Goal: Task Accomplishment & Management: Manage account settings

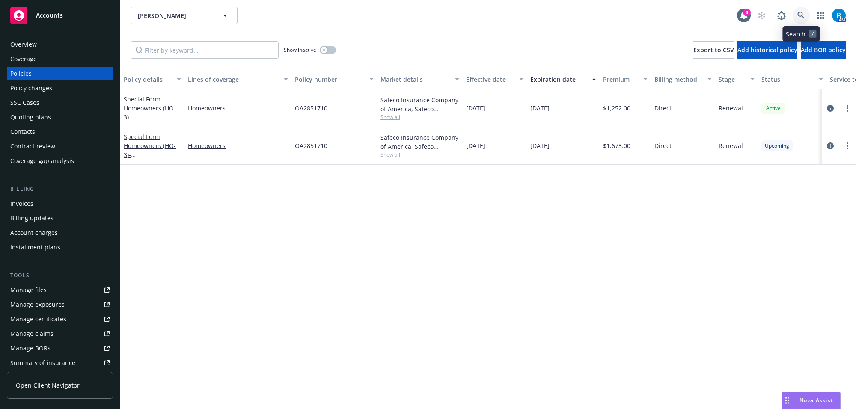
click at [803, 14] on icon at bounding box center [802, 16] width 8 height 8
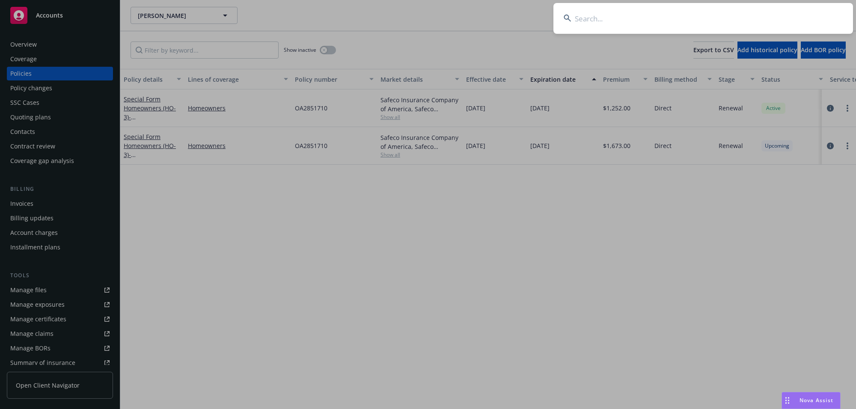
type input "[PERSON_NAME]"
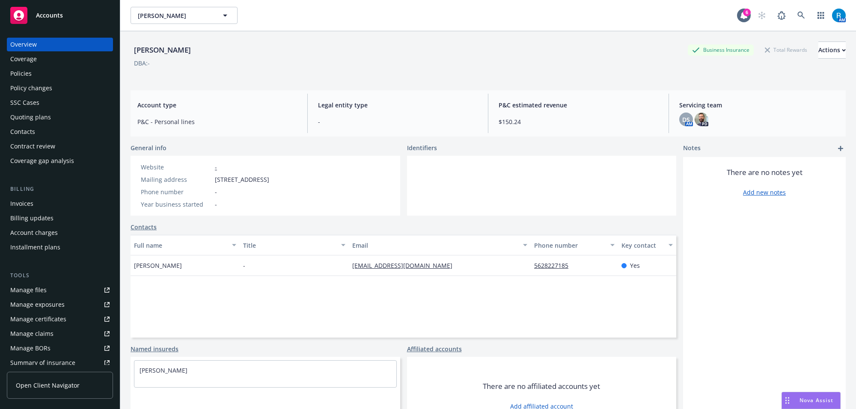
click at [43, 76] on div "Policies" at bounding box center [59, 74] width 99 height 14
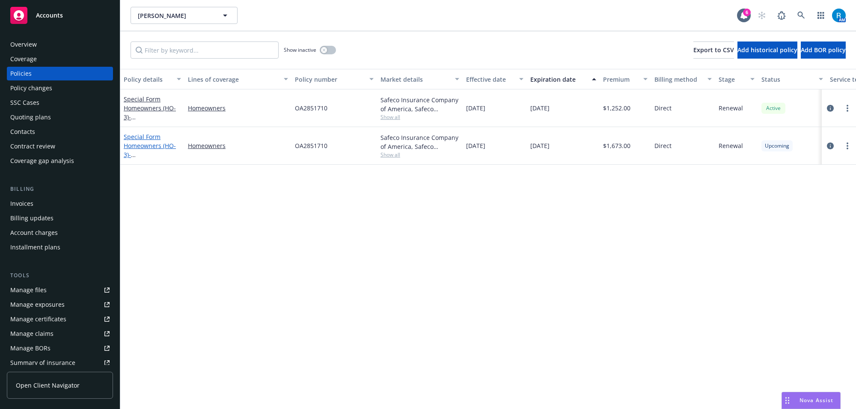
click at [163, 142] on link "Special Form Homeowners (HO-3) - [GEOGRAPHIC_DATA][STREET_ADDRESS]" at bounding box center [151, 150] width 54 height 35
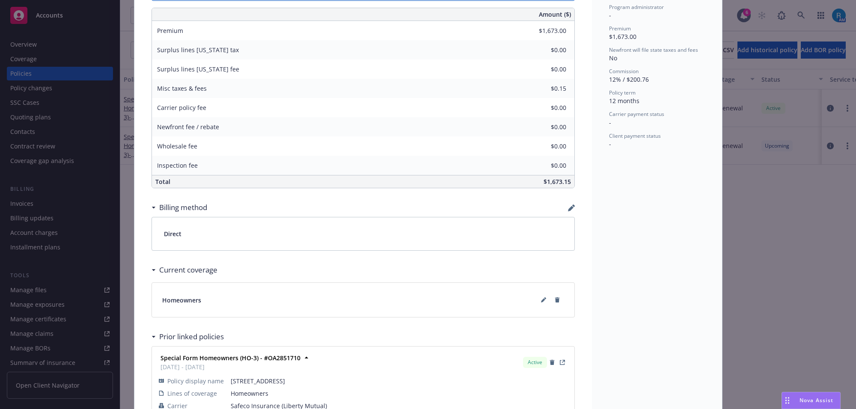
scroll to position [418, 0]
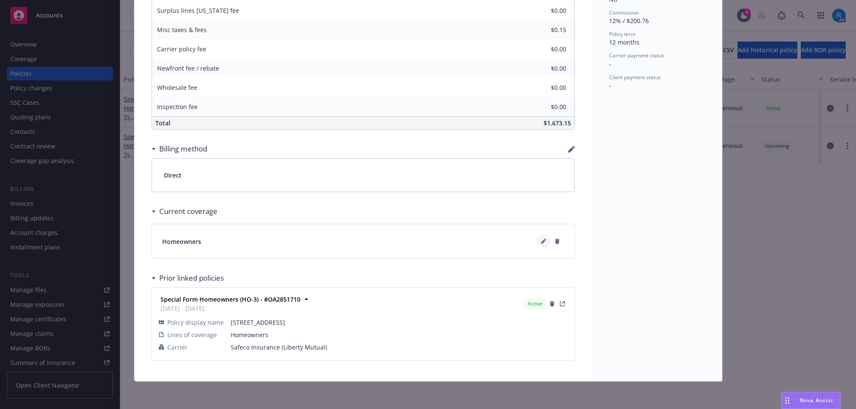
click at [541, 239] on icon at bounding box center [543, 241] width 5 height 5
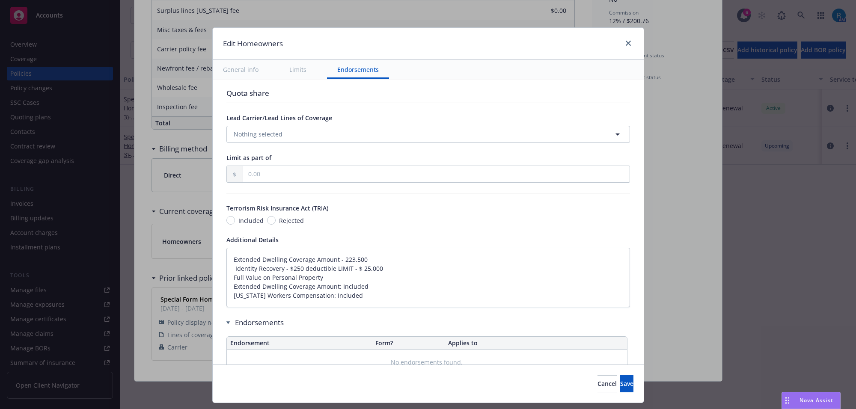
scroll to position [428, 0]
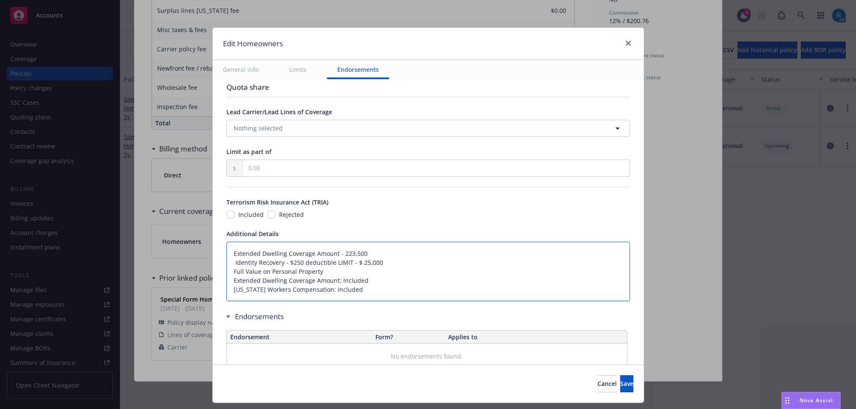
click at [227, 262] on textarea "Extended Dwelling Coverage Amount - 223,500 Identity Recovery - $250 deductible…" at bounding box center [429, 272] width 404 height 60
click at [227, 256] on textarea "Extended Dwelling Coverage Amount - 223,500 Identity Recovery - $250 deductible…" at bounding box center [429, 272] width 404 height 60
click at [227, 266] on textarea "Extended Dwelling Coverage Amount - 223,500 Identity Recovery - $250 deductible…" at bounding box center [429, 272] width 404 height 60
type textarea "x"
type textarea "Extended Dwelling Coverage Amount - 223,500 Identity Recovery - $250 deductible…"
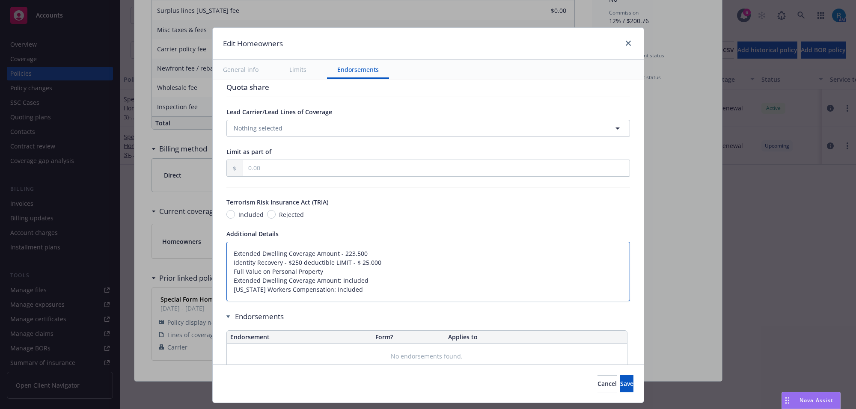
click at [227, 252] on textarea "Extended Dwelling Coverage Amount - 223,500 Identity Recovery - $250 deductible…" at bounding box center [429, 272] width 404 height 60
type textarea "x"
type textarea "Extended Dwelling Coverage Amount - 223,500 Identity Recovery - $250 deductible…"
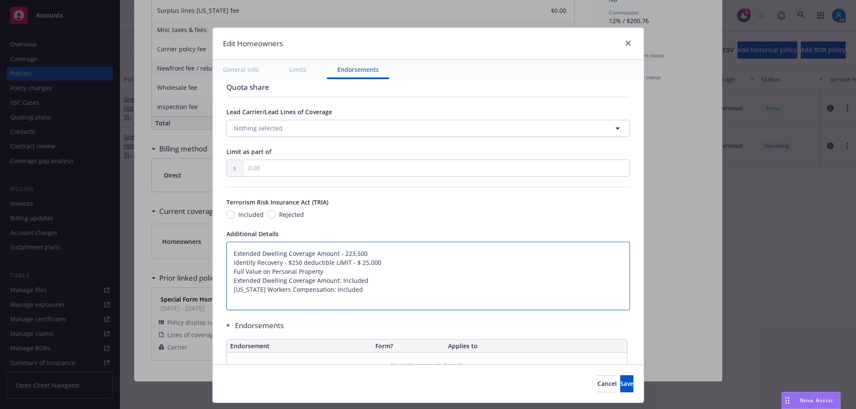
type textarea "x"
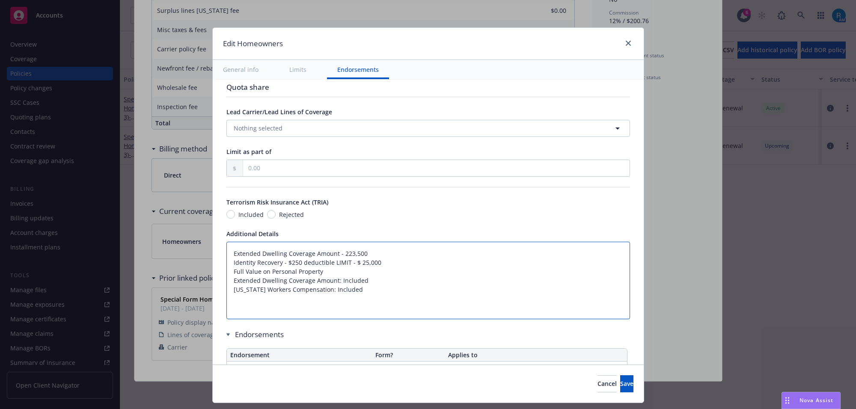
click at [230, 254] on textarea "Extended Dwelling Coverage Amount - 223,500 Identity Recovery - $250 deductible…" at bounding box center [429, 281] width 404 height 78
type textarea "Extended Dwelling Coverage Amount - 223,500 Identity Recovery - $250 deductible…"
click at [232, 249] on textarea "Extended Dwelling Coverage Amount - 223,500 Identity Recovery - $250 deductible…" at bounding box center [429, 281] width 404 height 78
paste textarea "Dwelling Limit $511,600 Other Structures Limit $51,160 Personal Property Limit …"
type textarea "x"
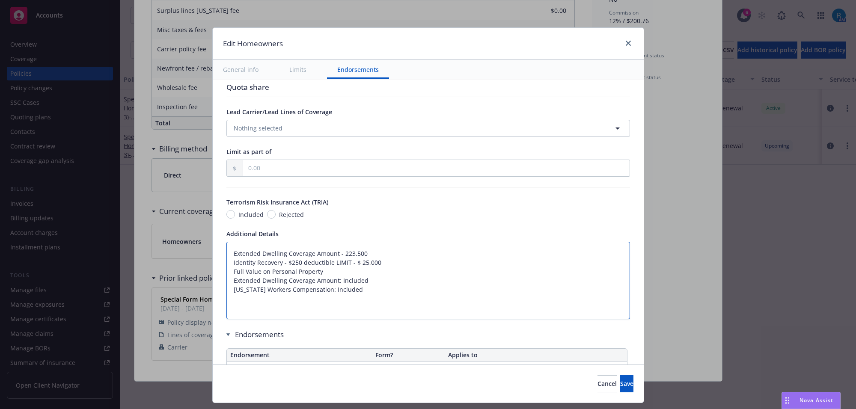
type textarea "Dwelling Limit $511,600 Other Structures Limit $51,160 Personal Property Limit …"
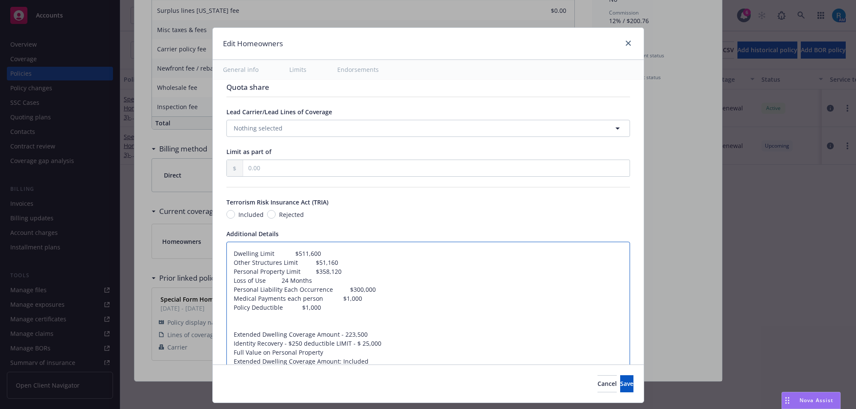
click at [262, 253] on textarea "Dwelling Limit $511,600 Other Structures Limit $51,160 Personal Property Limit …" at bounding box center [429, 312] width 404 height 141
type textarea "x"
type textarea "Dwelling $511,600 Other Structures Limit $51,160 Personal Property Limit $358,1…"
type textarea "x"
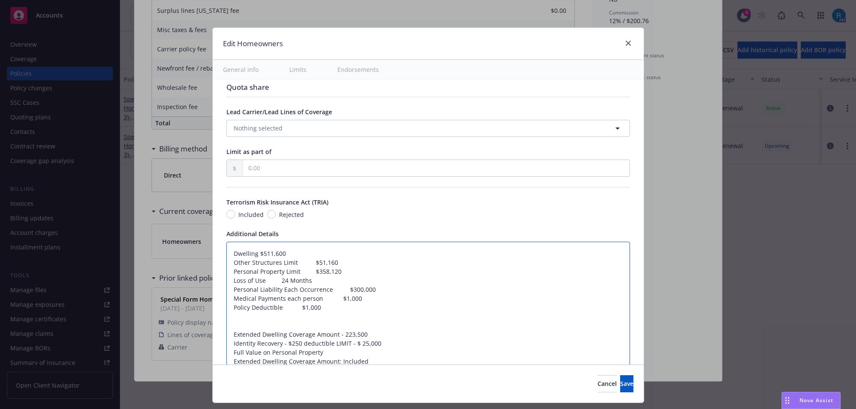
type textarea "Dwelling$511,600 Other Structures Limit $51,160 Personal Property Limit $358,12…"
type textarea "x"
type textarea "Dwelling:$511,600 Other Structures Limit $51,160 Personal Property Limit $358,1…"
type textarea "x"
type textarea "Dwelling: $511,600 Other Structures Limit $51,160 Personal Property Limit $358,…"
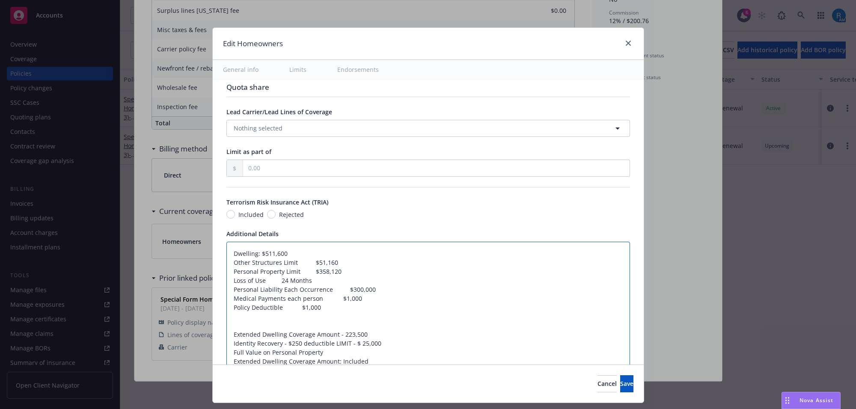
click at [287, 262] on textarea "Dwelling: $511,600 Other Structures Limit $51,160 Personal Property Limit $358,…" at bounding box center [429, 312] width 404 height 141
click at [286, 262] on textarea "Dwelling: $511,600 Other Structures Limit $51,160 Personal Property Limit $358,…" at bounding box center [429, 312] width 404 height 141
type textarea "x"
type textarea "Dwelling: $511,600 Other Structures $51,160 Personal Property Limit $358,120 Lo…"
type textarea "x"
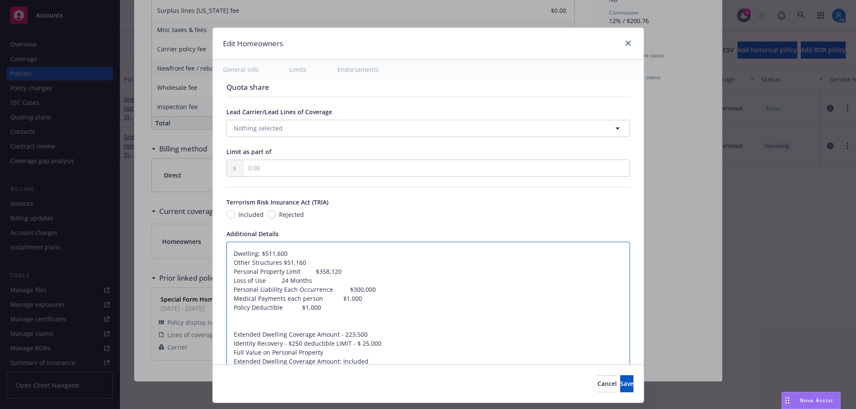
type textarea "Dwelling: $511,600 Other Structures$51,160 Personal Property Limit $358,120 Los…"
type textarea "x"
type textarea "Dwelling: $511,600 Other Structures:$51,160 Personal Property Limit $358,120 Lo…"
type textarea "x"
type textarea "Dwelling: $511,600 Other Structures: $51,160 Personal Property Limit $358,120 L…"
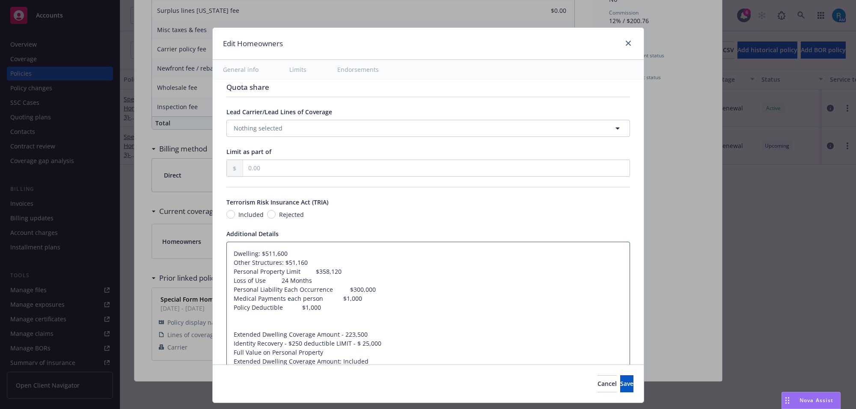
click at [288, 273] on textarea "Dwelling: $511,600 Other Structures: $51,160 Personal Property Limit $358,120 L…" at bounding box center [429, 312] width 404 height 141
type textarea "x"
type textarea "Dwelling: $511,600 Other Structures: $51,160 Personal Property $358,120 Loss of…"
type textarea "x"
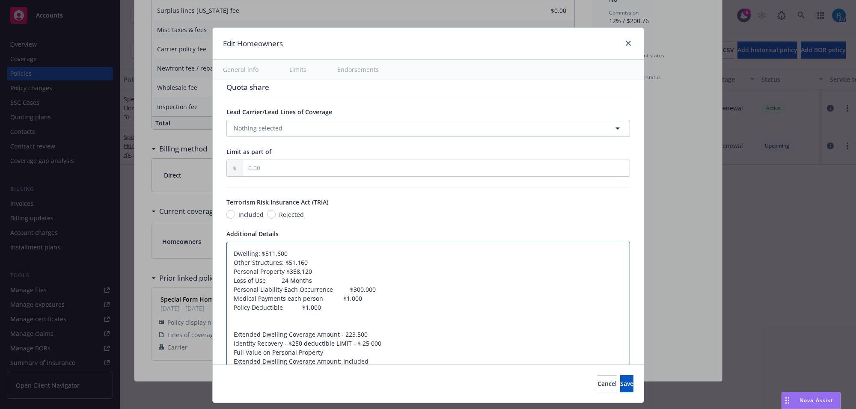
type textarea "Dwelling: $511,600 Other Structures: $51,160 Personal Property$358,120 Loss of …"
type textarea "x"
type textarea "Dwelling: $511,600 Other Structures: $51,160 Personal Property:$358,120 Loss of…"
type textarea "x"
type textarea "Dwelling: $511,600 Other Structures: $51,160 Personal Property: $358,120 Loss o…"
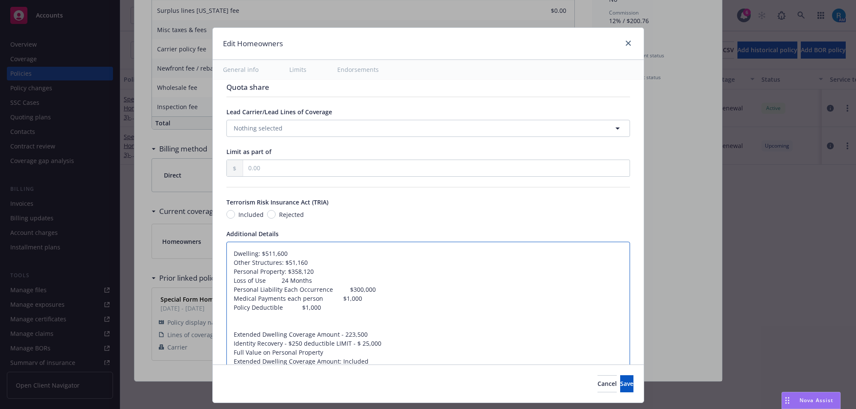
click at [264, 280] on textarea "Dwelling: $511,600 Other Structures: $51,160 Personal Property: $358,120 Loss o…" at bounding box center [429, 312] width 404 height 141
type textarea "x"
type textarea "Dwelling: $511,600 Other Structures: $51,160 Personal Property: $358,120 Loss o…"
type textarea "x"
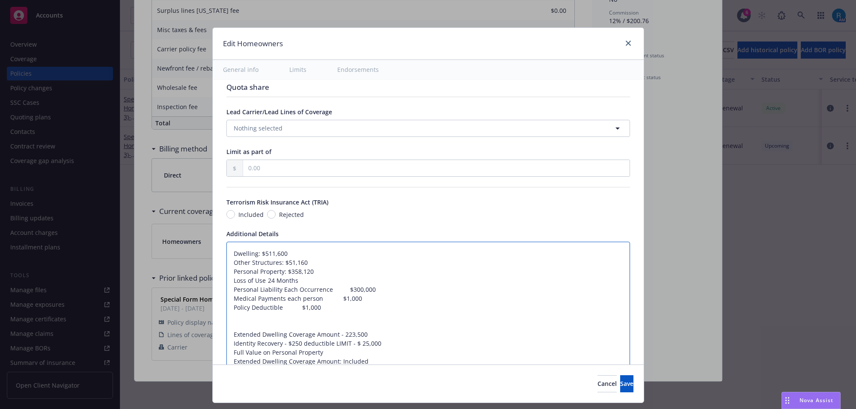
type textarea "Dwelling: $511,600 Other Structures: $51,160 Personal Property: $358,120 Loss o…"
type textarea "x"
type textarea "Dwelling: $511,600 Other Structures: $51,160 Personal Property: $358,120 Loss o…"
type textarea "x"
type textarea "Dwelling: $511,600 Other Structures: $51,160 Personal Property: $358,120 Loss o…"
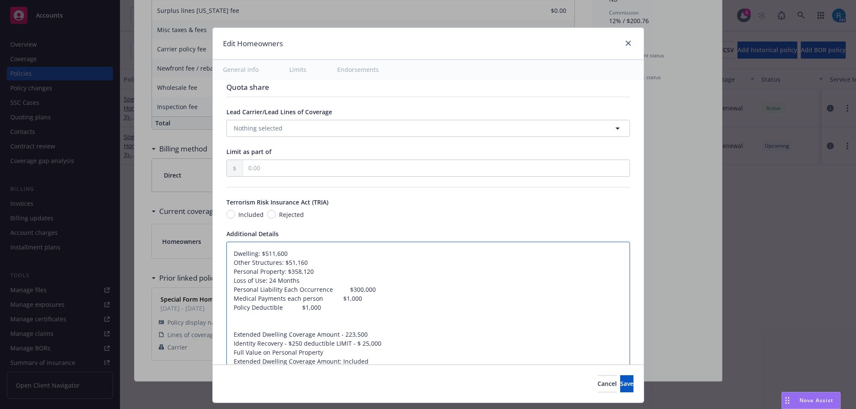
click at [322, 288] on textarea "Dwelling: $511,600 Other Structures: $51,160 Personal Property: $358,120 Loss o…" at bounding box center [429, 312] width 404 height 141
click at [328, 287] on textarea "Dwelling: $511,600 Other Structures: $51,160 Personal Property: $358,120 Loss o…" at bounding box center [429, 312] width 404 height 141
type textarea "x"
type textarea "Dwelling: $511,600 Other Structures: $51,160 Personal Property: $358,120 Loss o…"
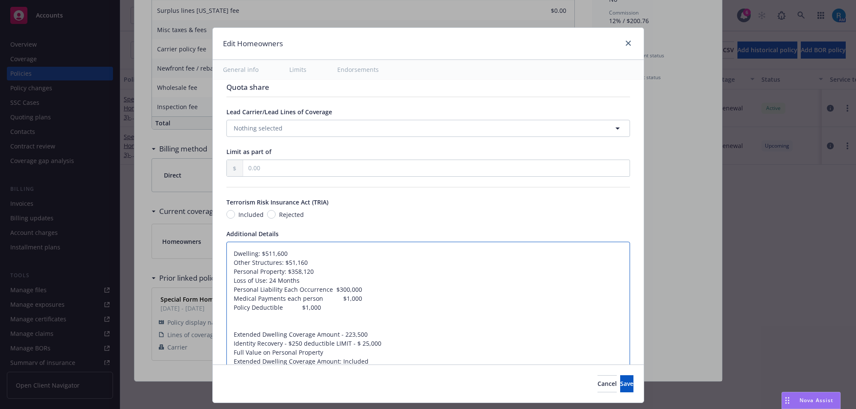
type textarea "x"
type textarea "Dwelling: $511,600 Other Structures: $51,160 Personal Property: $358,120 Loss o…"
type textarea "x"
type textarea "Dwelling: $511,600 Other Structures: $51,160 Personal Property: $358,120 Loss o…"
click at [316, 298] on textarea "Dwelling: $511,600 Other Structures: $51,160 Personal Property: $358,120 Loss o…" at bounding box center [429, 312] width 404 height 141
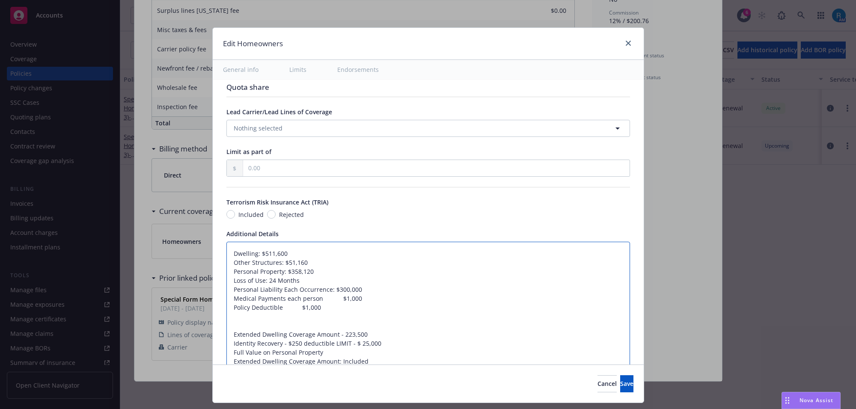
click at [316, 298] on textarea "Dwelling: $511,600 Other Structures: $51,160 Personal Property: $358,120 Loss o…" at bounding box center [429, 312] width 404 height 141
type textarea "x"
type textarea "Dwelling: $511,600 Other Structures: $51,160 Personal Property: $358,120 Loss o…"
type textarea "x"
type textarea "Dwelling: $511,600 Other Structures: $51,160 Personal Property: $358,120 Loss o…"
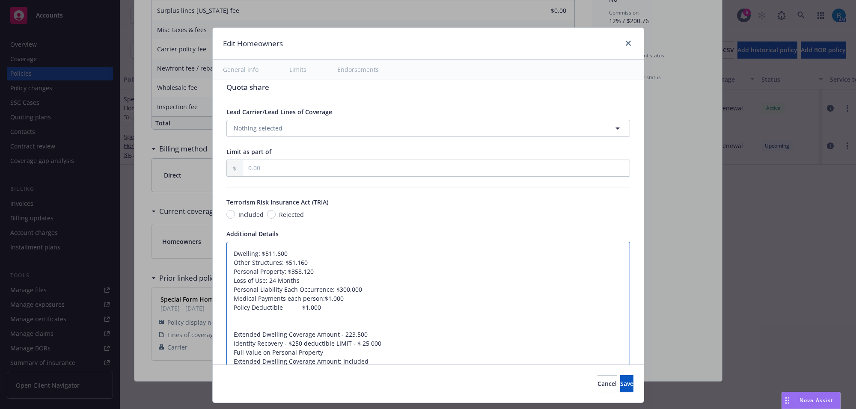
type textarea "x"
type textarea "Dwelling: $511,600 Other Structures: $51,160 Personal Property: $358,120 Loss o…"
click at [278, 307] on textarea "Dwelling: $511,600 Other Structures: $51,160 Personal Property: $358,120 Loss o…" at bounding box center [429, 312] width 404 height 141
click at [277, 307] on textarea "Dwelling: $511,600 Other Structures: $51,160 Personal Property: $358,120 Loss o…" at bounding box center [429, 312] width 404 height 141
type textarea "x"
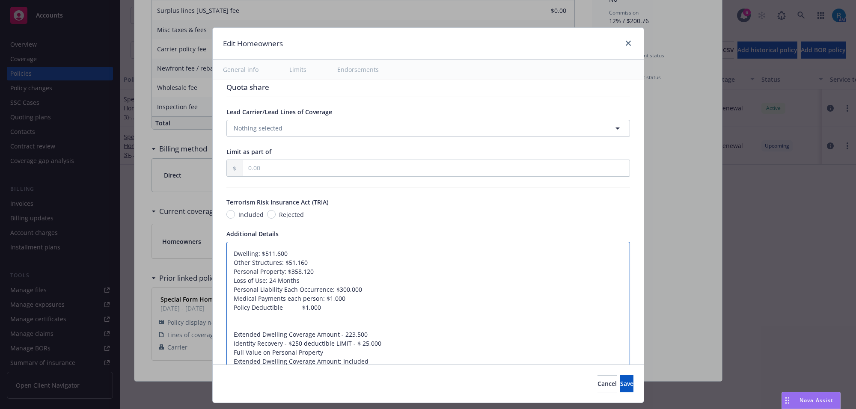
type textarea "Dwelling: $511,600 Other Structures: $51,160 Personal Property: $358,120 Loss o…"
type textarea "x"
type textarea "Dwelling: $511,600 Other Structures: $51,160 Personal Property: $358,120 Loss o…"
type textarea "x"
type textarea "Dwelling: $511,600 Other Structures: $51,160 Personal Property: $358,120 Loss o…"
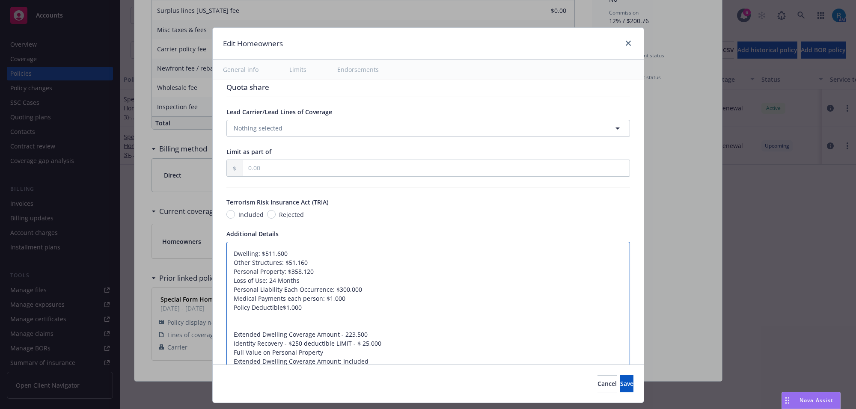
type textarea "x"
type textarea "Dwelling: $511,600 Other Structures: $51,160 Personal Property: $358,120 Loss o…"
click at [360, 292] on textarea "Dwelling: $511,600 Other Structures: $51,160 Personal Property: $358,120 Loss o…" at bounding box center [429, 312] width 404 height 141
click at [351, 296] on textarea "Dwelling: $511,600 Other Structures: $51,160 Personal Property: $358,120 Loss o…" at bounding box center [429, 312] width 404 height 141
type textarea "x"
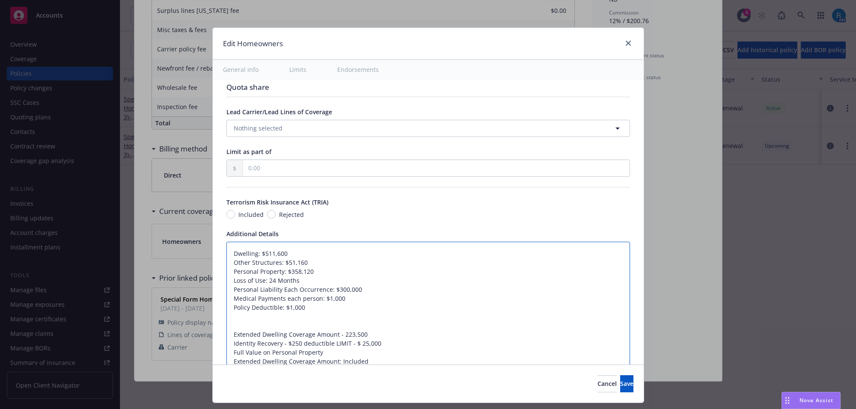
type textarea "Dwelling: $511,600 Other Structures: $51,160 Personal Property: $358,120 Loss o…"
click at [239, 328] on textarea "Dwelling: $511,600 Other Structures: $51,160 Personal Property: $358,120 Loss o…" at bounding box center [429, 317] width 404 height 150
type textarea "x"
type textarea "Dwelling: $511,600 Other Structures: $51,160 Personal Property: $358,120 Loss o…"
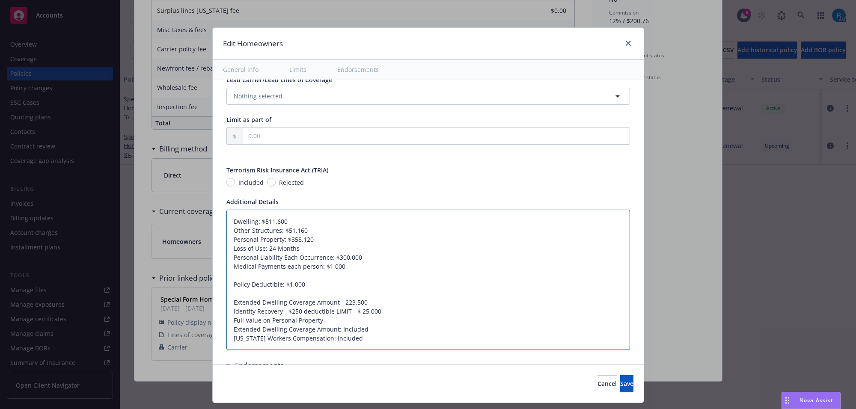
type textarea "x"
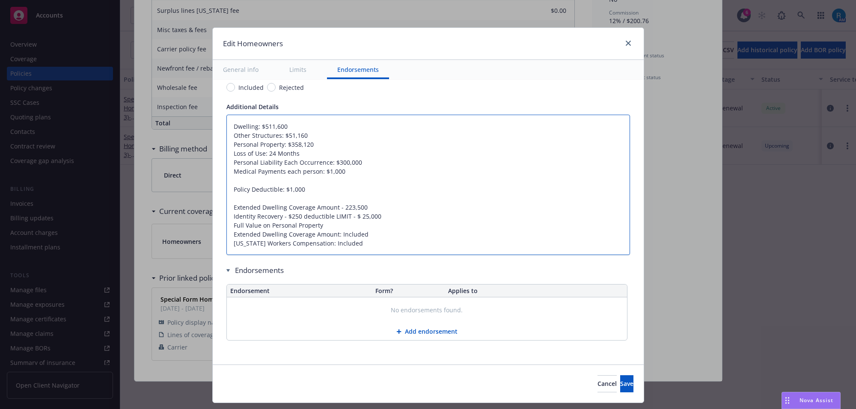
type textarea "Dwelling: $511,600 Other Structures: $51,160 Personal Property: $358,120 Loss o…"
click at [340, 206] on textarea "Dwelling: $511,600 Other Structures: $51,160 Personal Property: $358,120 Loss o…" at bounding box center [429, 185] width 404 height 141
type textarea "x"
type textarea "Dwelling: $511,600 Other Structures: $51,160 Personal Property: $358,120 Loss o…"
type textarea "x"
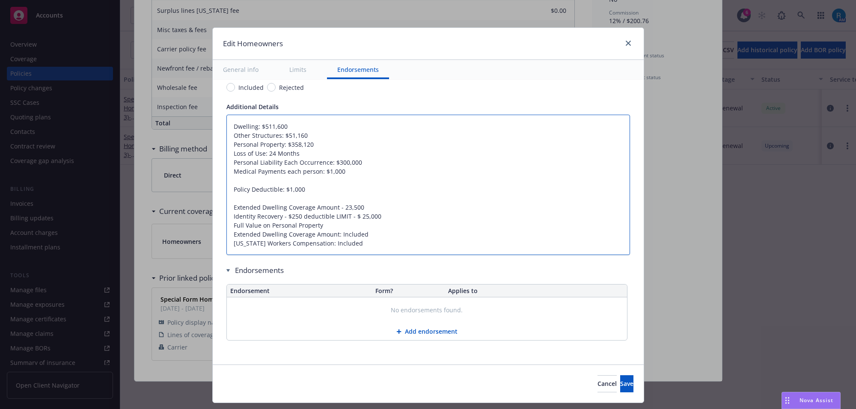
type textarea "Dwelling: $511,600 Other Structures: $51,160 Personal Property: $358,120 Loss o…"
type textarea "x"
type textarea "Dwelling: $511,600 Other Structures: $51,160 Personal Property: $358,120 Loss o…"
type textarea "x"
type textarea "Dwelling: $511,600 Other Structures: $51,160 Personal Property: $358,120 Loss o…"
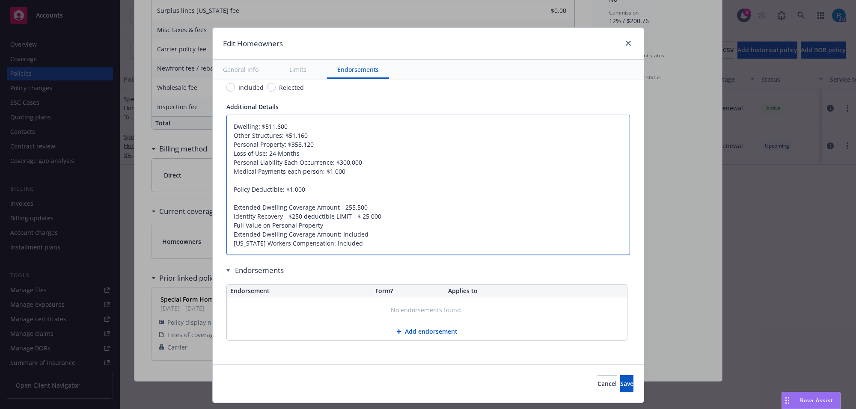
type textarea "x"
type textarea "Dwelling: $511,600 Other Structures: $51,160 Personal Property: $358,120 Loss o…"
type textarea "x"
type textarea "Dwelling: $511,600 Other Structures: $51,160 Personal Property: $358,120 Loss o…"
click at [375, 240] on textarea "Dwelling: $511,600 Other Structures: $51,160 Personal Property: $358,120 Loss o…" at bounding box center [429, 185] width 404 height 141
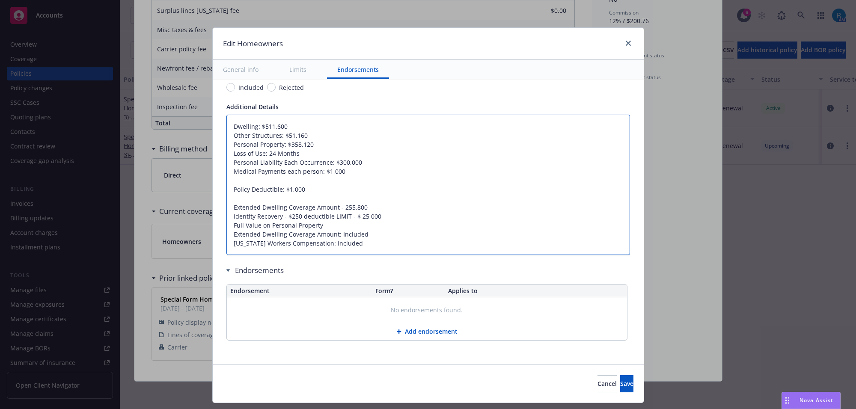
type textarea "x"
type textarea "Dwelling: $511,600 Other Structures: $51,160 Personal Property: $358,120 Loss o…"
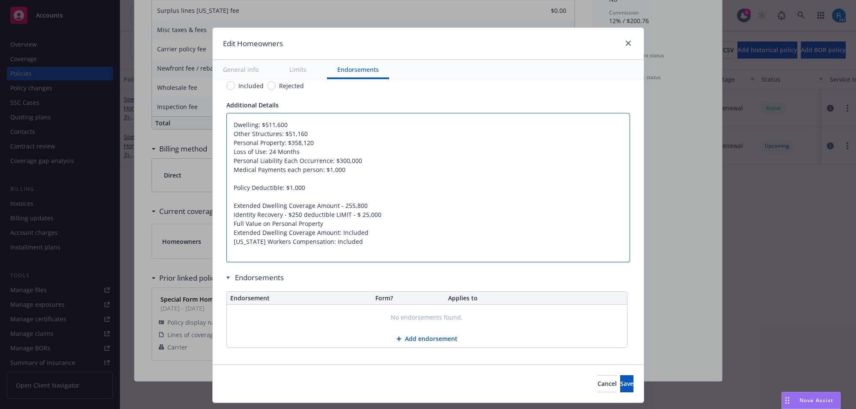
paste textarea "Building Ordinance or Law Coverage ( 10%) 51,160"
type textarea "x"
type textarea "Dwelling: $511,600 Other Structures: $51,160 Personal Property: $358,120 Loss o…"
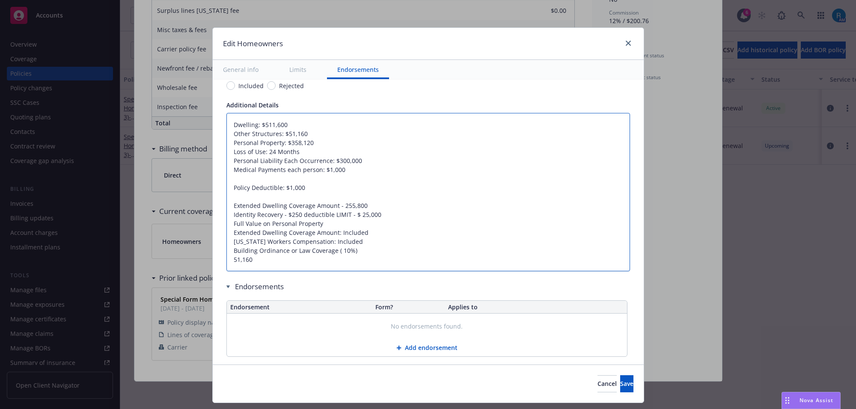
click at [227, 259] on textarea "Dwelling: $511,600 Other Structures: $51,160 Personal Property: $358,120 Loss o…" at bounding box center [429, 192] width 404 height 159
type textarea "x"
type textarea "Dwelling: $511,600 Other Structures: $51,160 Personal Property: $358,120 Loss o…"
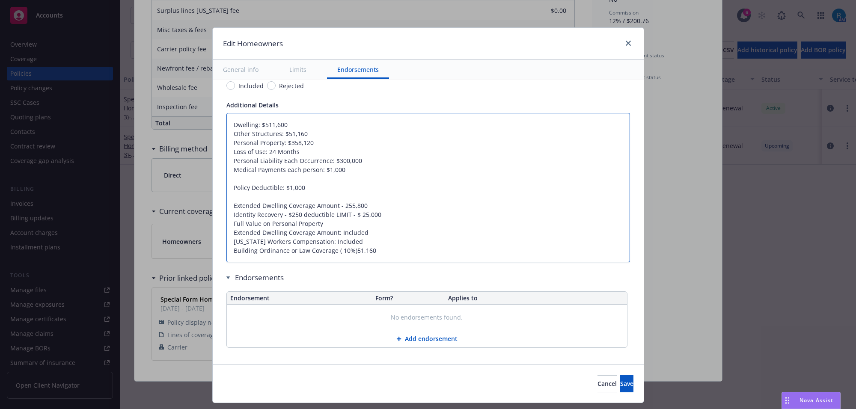
type textarea "x"
type textarea "Dwelling: $511,600 Other Structures: $51,160 Personal Property: $358,120 Loss o…"
type textarea "x"
type textarea "Dwelling: $511,600 Other Structures: $51,160 Personal Property: $358,120 Loss o…"
type textarea "x"
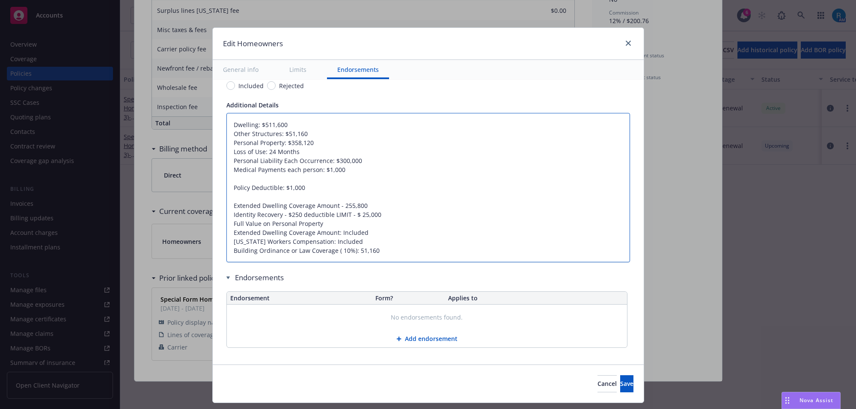
type textarea "Dwelling: $511,600 Other Structures: $51,160 Personal Property: $358,120 Loss o…"
drag, startPoint x: 326, startPoint y: 217, endPoint x: 367, endPoint y: 217, distance: 40.7
click at [367, 217] on textarea "Dwelling: $511,600 Other Structures: $51,160 Personal Property: $358,120 Loss o…" at bounding box center [429, 188] width 404 height 150
click at [342, 216] on textarea "Dwelling: $511,600 Other Structures: $51,160 Personal Property: $358,120 Loss o…" at bounding box center [429, 188] width 404 height 150
drag, startPoint x: 342, startPoint y: 216, endPoint x: 400, endPoint y: 217, distance: 57.8
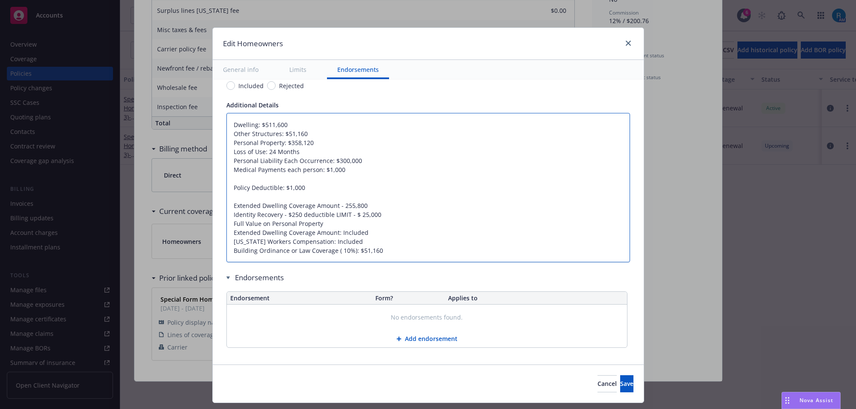
click at [400, 217] on textarea "Dwelling: $511,600 Other Structures: $51,160 Personal Property: $358,120 Loss o…" at bounding box center [429, 188] width 404 height 150
type textarea "x"
type textarea "Dwelling: $511,600 Other Structures: $51,160 Personal Property: $358,120 Loss o…"
type textarea "x"
type textarea "Dwelling: $511,600 Other Structures: $51,160 Personal Property: $358,120 Loss o…"
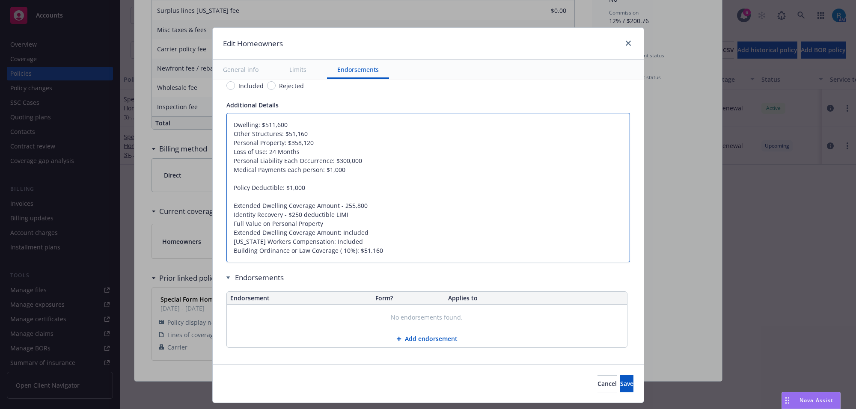
type textarea "x"
type textarea "Dwelling: $511,600 Other Structures: $51,160 Personal Property: $358,120 Loss o…"
type textarea "x"
type textarea "Dwelling: $511,600 Other Structures: $51,160 Personal Property: $358,120 Loss o…"
type textarea "x"
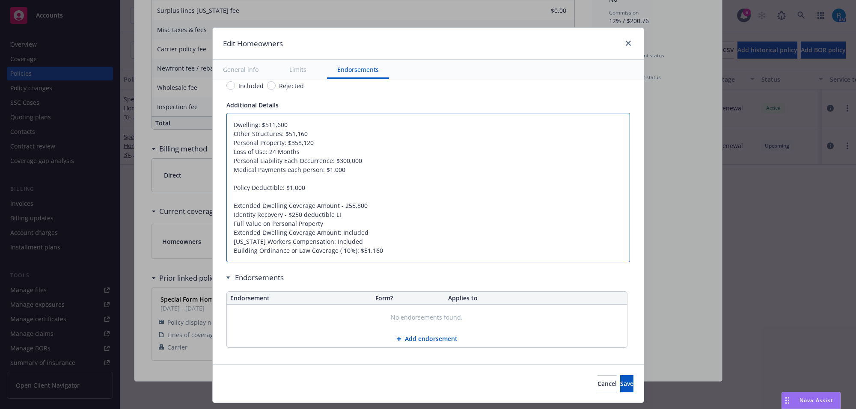
type textarea "Dwelling: $511,600 Other Structures: $51,160 Personal Property: $358,120 Loss o…"
type textarea "x"
type textarea "Dwelling: $511,600 Other Structures: $51,160 Personal Property: $358,120 Loss o…"
type textarea "x"
type textarea "Dwelling: $511,600 Other Structures: $51,160 Personal Property: $358,120 Loss o…"
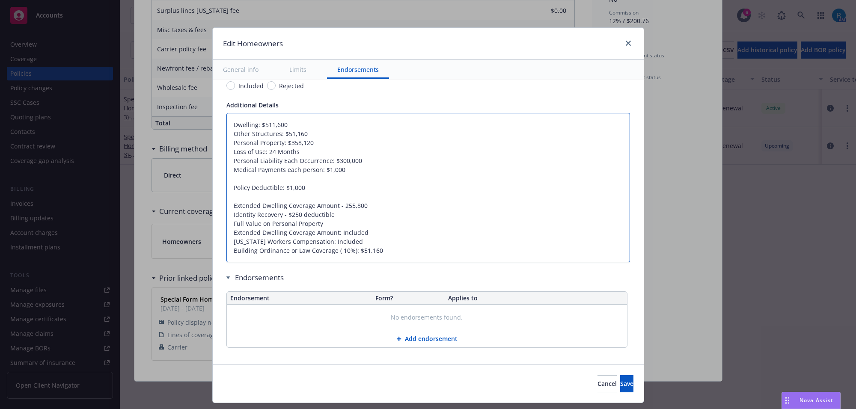
drag, startPoint x: 296, startPoint y: 217, endPoint x: 275, endPoint y: 219, distance: 20.7
click at [275, 219] on textarea "Dwelling: $511,600 Other Structures: $51,160 Personal Property: $358,120 Loss o…" at bounding box center [429, 188] width 404 height 150
type textarea "x"
type textarea "Dwelling: $511,600 Other Structures: $51,160 Personal Property: $358,120 Loss o…"
type textarea "x"
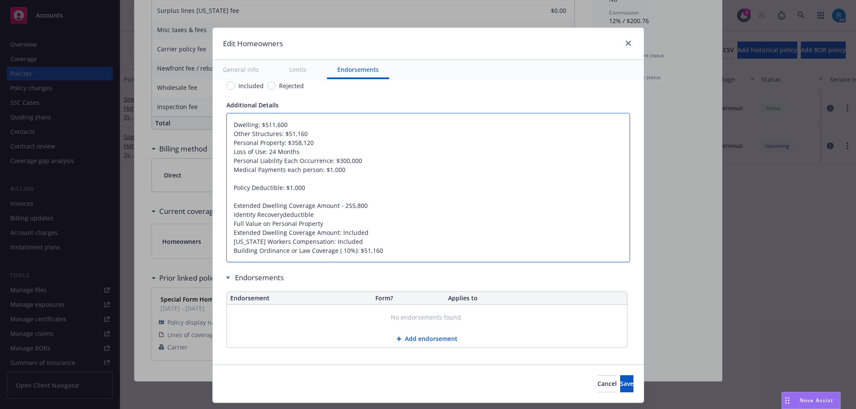
type textarea "Dwelling: $511,600 Other Structures: $51,160 Personal Property: $358,120 Loss o…"
type textarea "x"
type textarea "Dwelling: $511,600 Other Structures: $51,160 Personal Property: $358,120 Loss o…"
type textarea "x"
type textarea "Dwelling: $511,600 Other Structures: $51,160 Personal Property: $358,120 Loss o…"
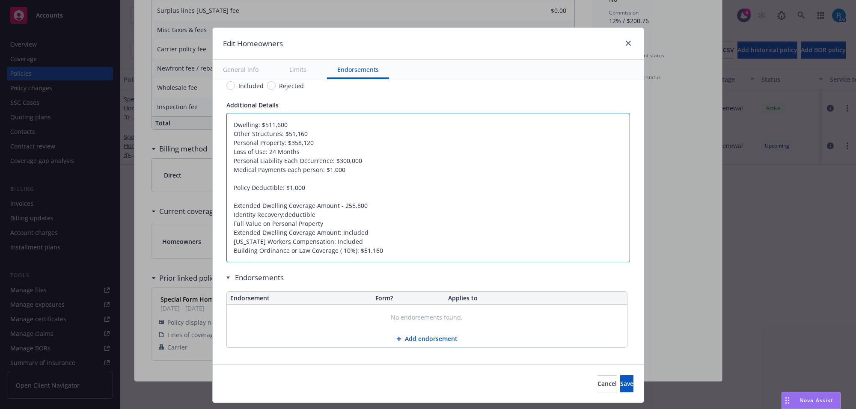
type textarea "x"
type textarea "Dwelling: $511,600 Other Structures: $51,160 Personal Property: $358,120 Loss o…"
type textarea "x"
type textarea "Dwelling: $511,600 Other Structures: $51,160 Personal Property: $358,120 Loss o…"
type textarea "x"
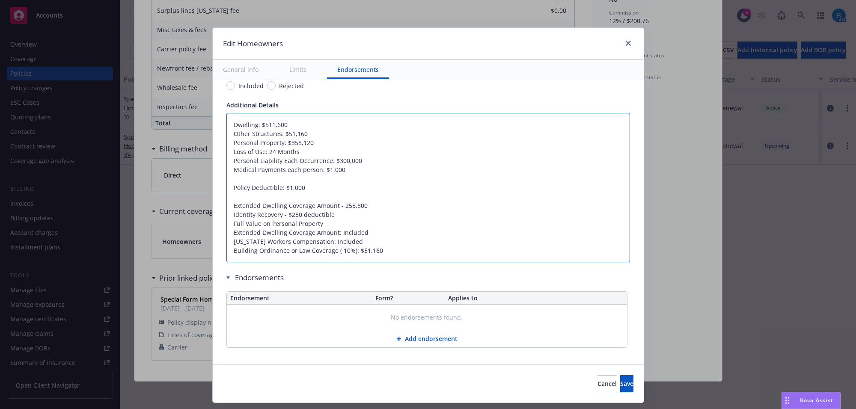
type textarea "Dwelling: $511,600 Other Structures: $51,160 Personal Property: $358,120 Loss o…"
type textarea "x"
type textarea "Dwelling: $511,600 Other Structures: $51,160 Personal Property: $358,120 Loss o…"
type textarea "x"
type textarea "Dwelling: $511,600 Other Structures: $51,160 Personal Property: $358,120 Loss o…"
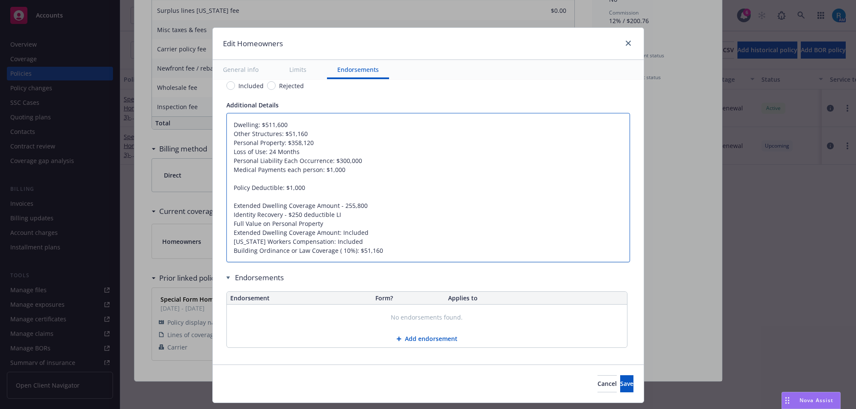
type textarea "x"
type textarea "Dwelling: $511,600 Other Structures: $51,160 Personal Property: $358,120 Loss o…"
type textarea "x"
type textarea "Dwelling: $511,600 Other Structures: $51,160 Personal Property: $358,120 Loss o…"
type textarea "x"
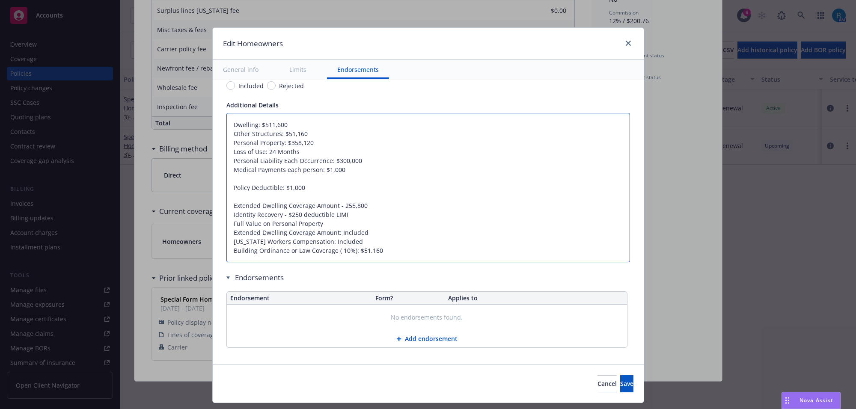
type textarea "Dwelling: $511,600 Other Structures: $51,160 Personal Property: $358,120 Loss o…"
type textarea "x"
click at [465, 232] on textarea "Dwelling: $511,600 Other Structures: $51,160 Personal Property: $358,120 Loss o…" at bounding box center [429, 188] width 404 height 150
type textarea "Dwelling: $511,600 Other Structures: $51,160 Personal Property: $358,120 Loss o…"
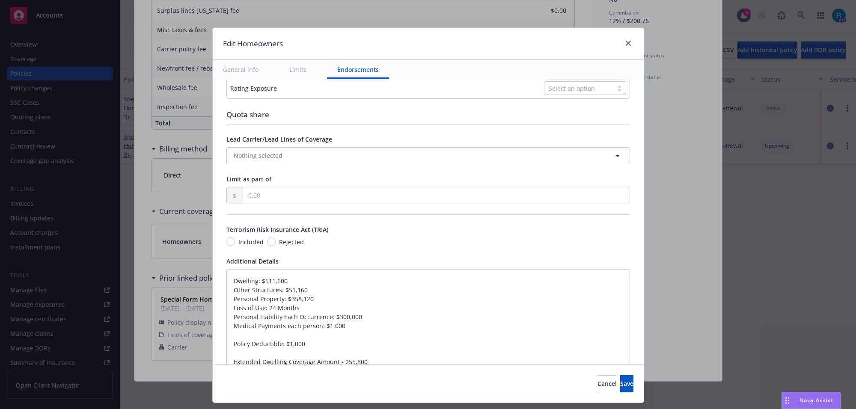
scroll to position [504, 0]
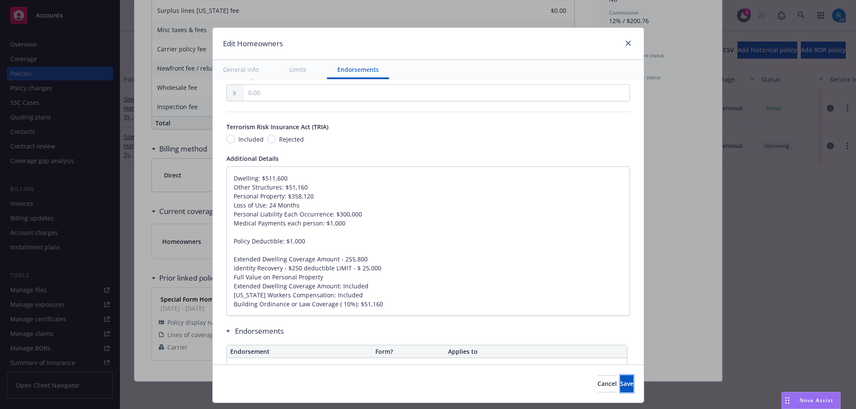
drag, startPoint x: 610, startPoint y: 385, endPoint x: 641, endPoint y: 388, distance: 30.5
click at [620, 385] on span "Save" at bounding box center [626, 384] width 13 height 8
type textarea "x"
